Goal: Navigation & Orientation: Find specific page/section

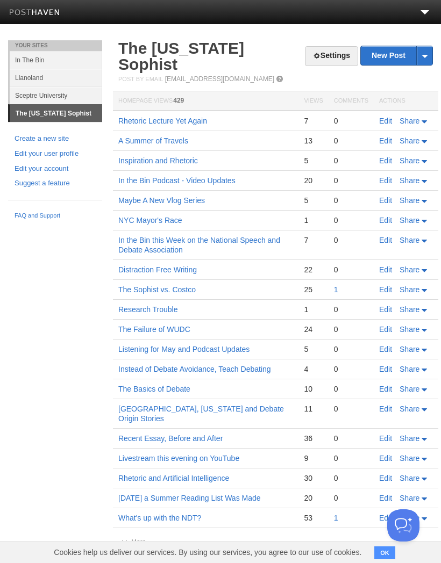
click at [62, 76] on link "Llanoland" at bounding box center [56, 78] width 92 height 18
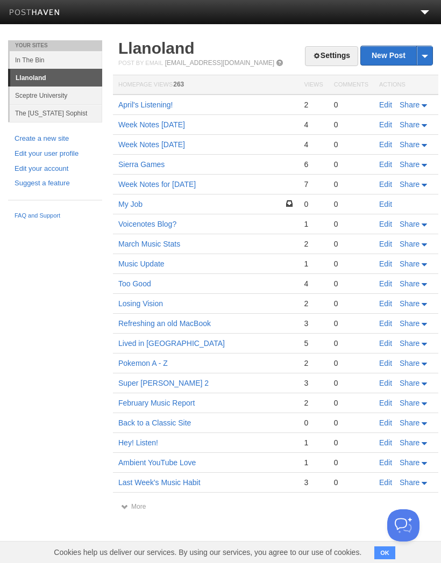
click at [56, 59] on link "In The Bin" at bounding box center [56, 60] width 92 height 18
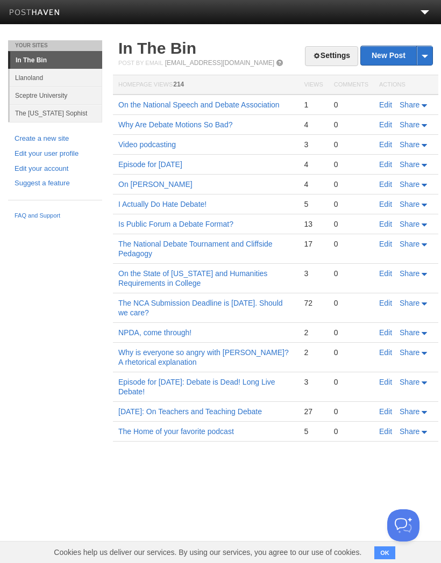
click at [58, 77] on link "Llanoland" at bounding box center [56, 78] width 92 height 18
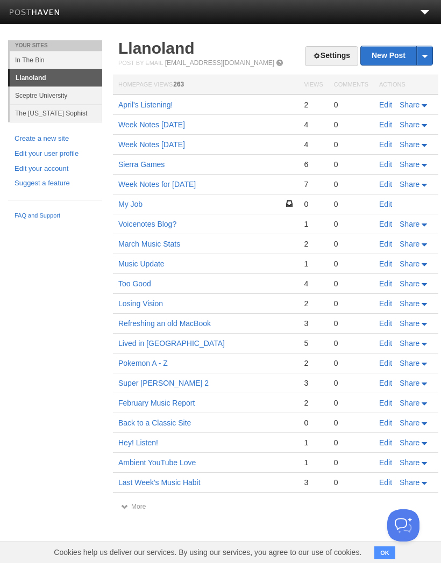
click at [70, 101] on link "Sceptre University" at bounding box center [56, 96] width 92 height 18
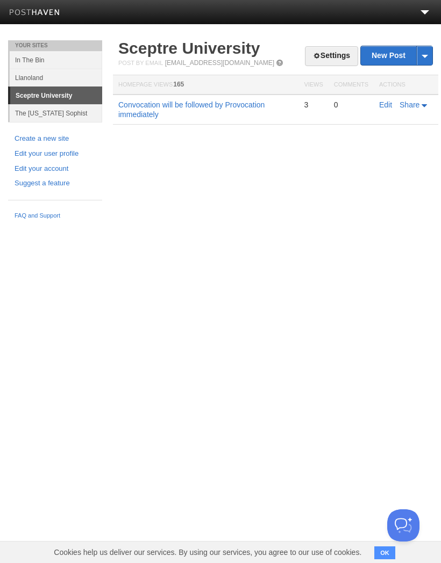
click at [74, 111] on link "The [US_STATE] Sophist" at bounding box center [56, 113] width 92 height 18
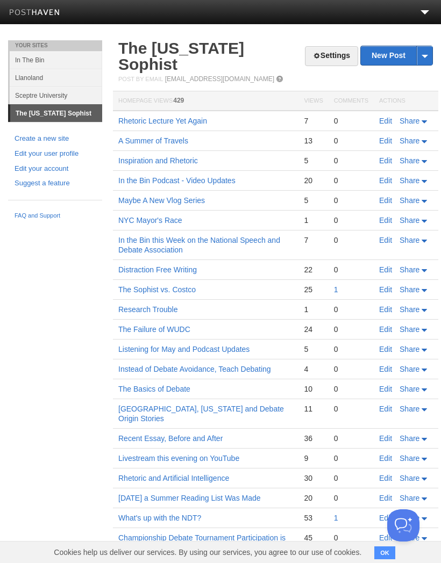
click at [36, 77] on link "Llanoland" at bounding box center [56, 78] width 92 height 18
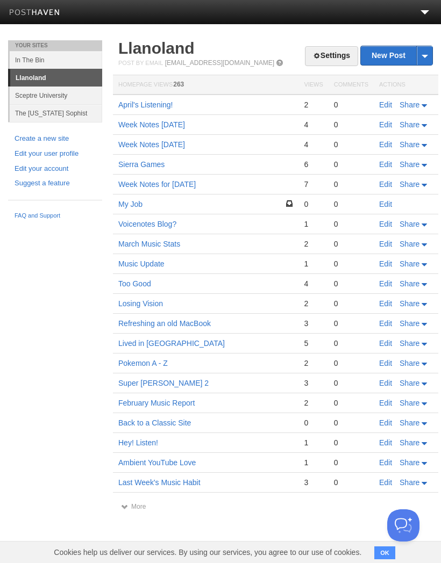
click at [32, 114] on link "The [US_STATE] Sophist" at bounding box center [56, 113] width 92 height 18
